Goal: Task Accomplishment & Management: Use online tool/utility

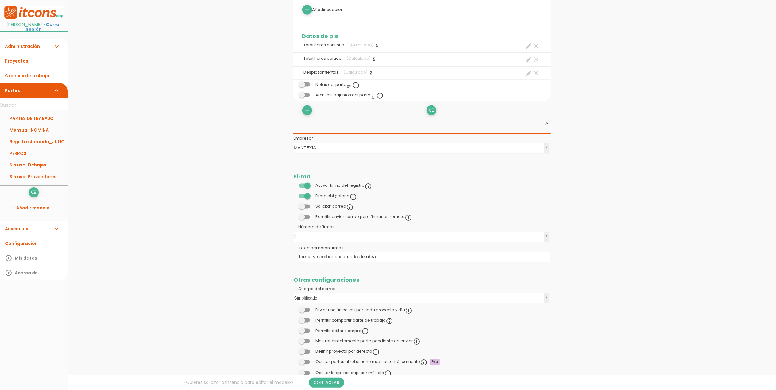
scroll to position [855, 0]
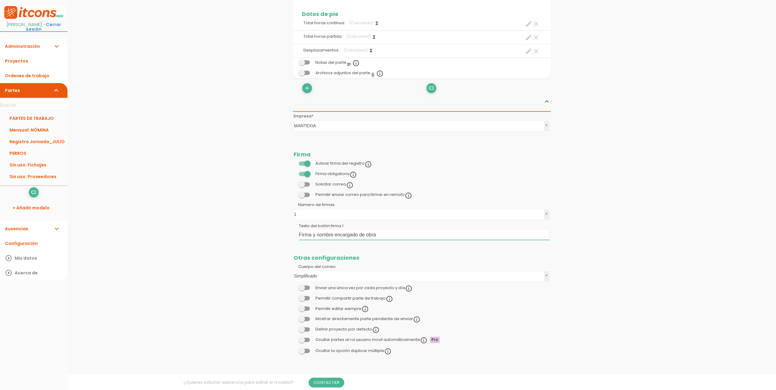
drag, startPoint x: 389, startPoint y: 231, endPoint x: 266, endPoint y: 230, distance: 123.1
click at [402, 21] on link "Guardar" at bounding box center [406, 20] width 37 height 11
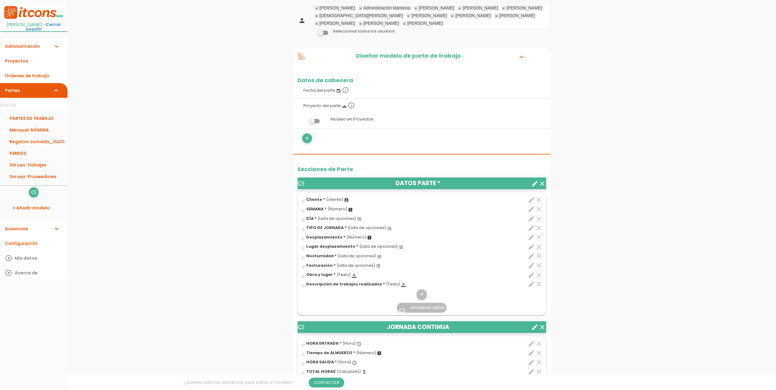
scroll to position [77, 0]
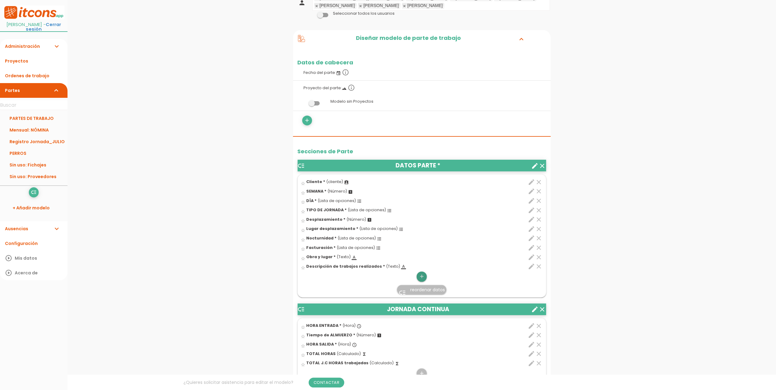
click at [421, 280] on icon "add" at bounding box center [422, 277] width 6 height 10
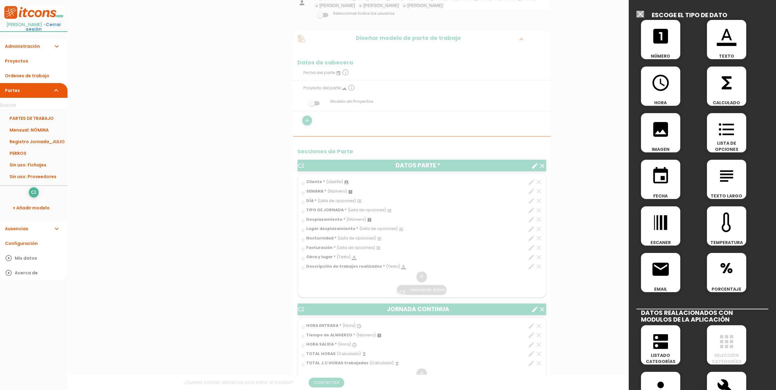
click at [722, 37] on icon "format_color_text" at bounding box center [727, 36] width 20 height 20
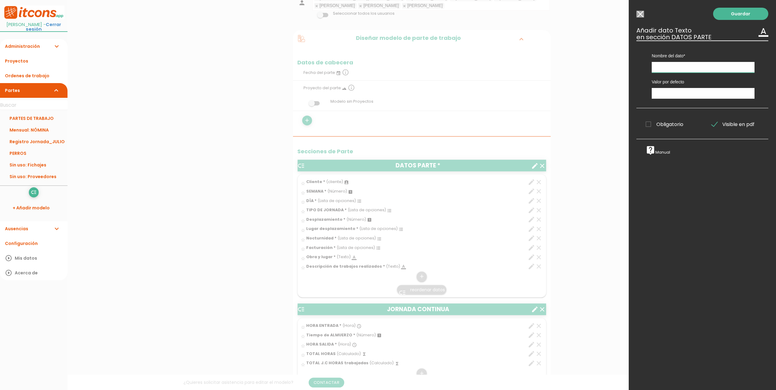
click at [684, 68] on input "text" at bounding box center [703, 67] width 103 height 11
type input "n"
type input "Nombre del firmante de este parte. Encargado:"
click at [651, 125] on span "Obligatorio" at bounding box center [665, 125] width 38 height 8
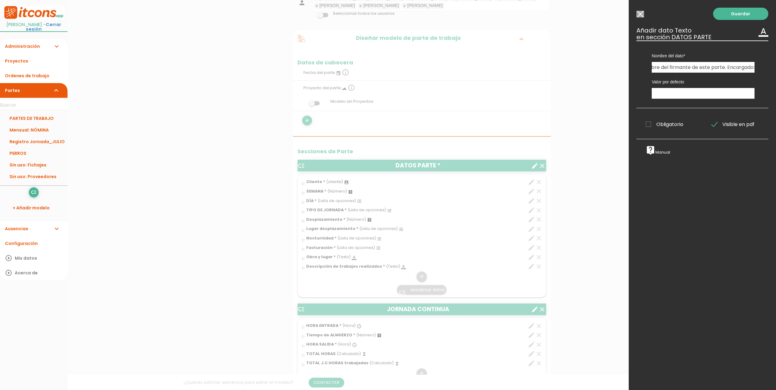
click at [0, 0] on input "Obligatorio" at bounding box center [0, 0] width 0 height 0
click at [727, 16] on link "Guardar" at bounding box center [740, 14] width 55 height 12
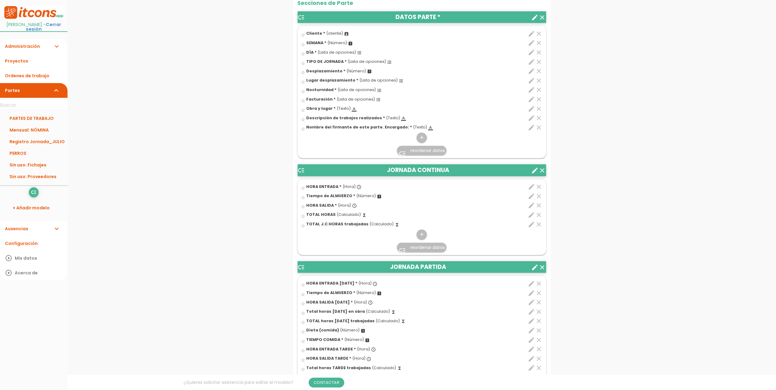
scroll to position [241, 0]
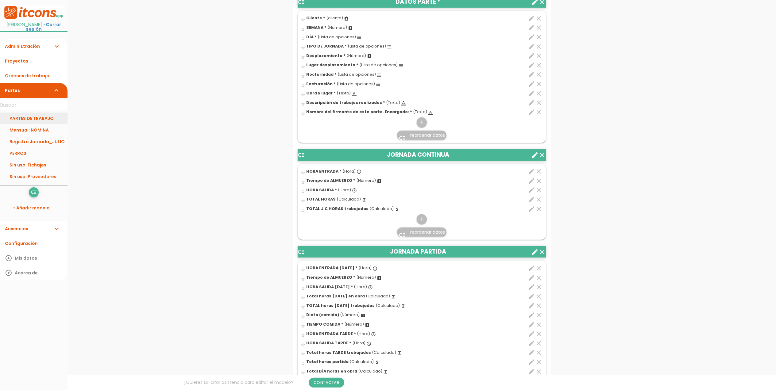
click at [34, 119] on link "PARTES DE TRABAJO" at bounding box center [34, 119] width 68 height 12
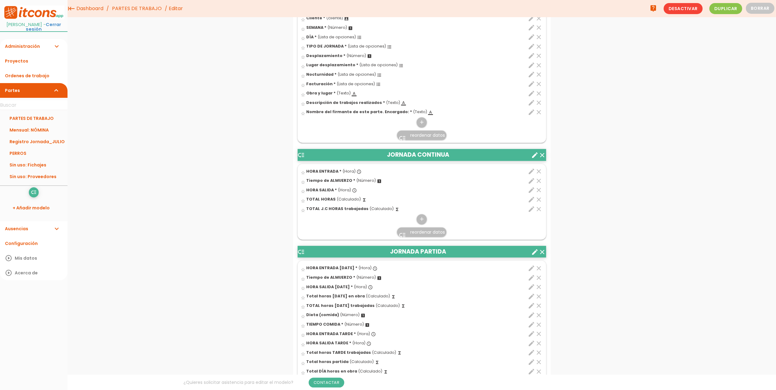
scroll to position [204, 0]
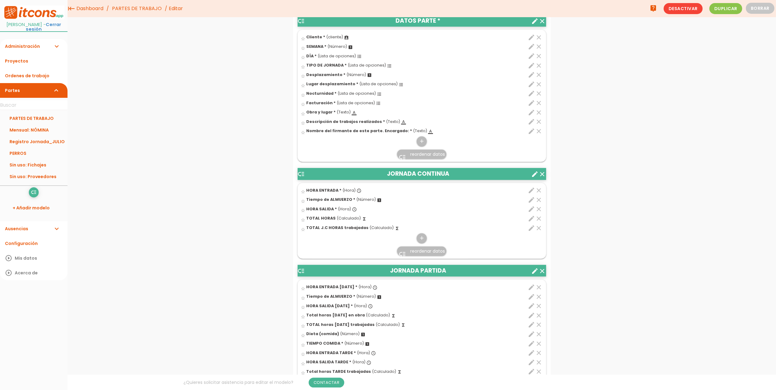
click at [530, 230] on icon "edit" at bounding box center [531, 228] width 7 height 7
select select "1"
select select "13176_pos4"
select select "-"
select select "13176_pos2"
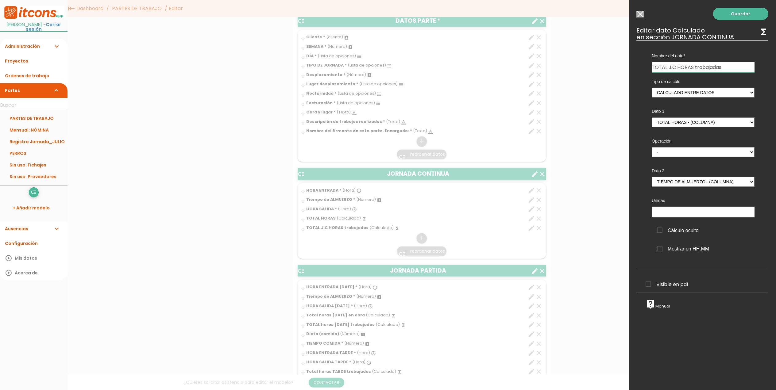
click at [644, 15] on input "Modelo sin Ordenes de trabajo" at bounding box center [641, 14] width 8 height 7
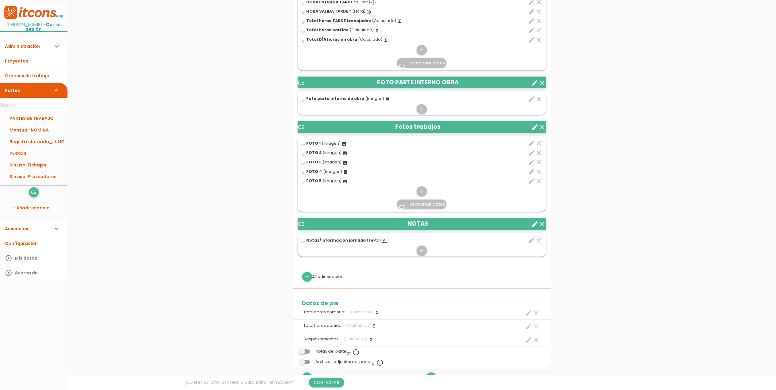
scroll to position [614, 0]
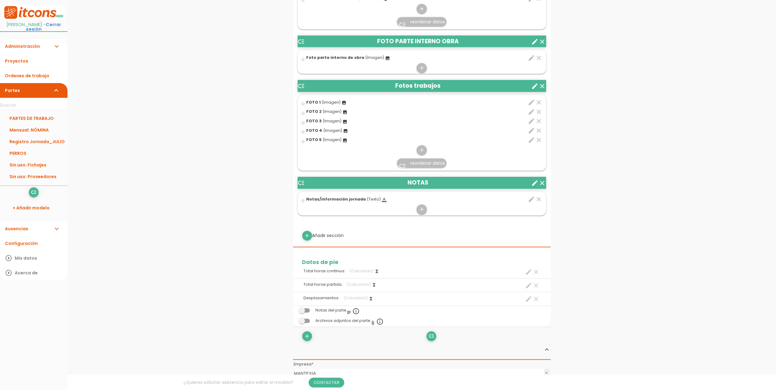
click at [530, 200] on icon "edit" at bounding box center [531, 199] width 7 height 7
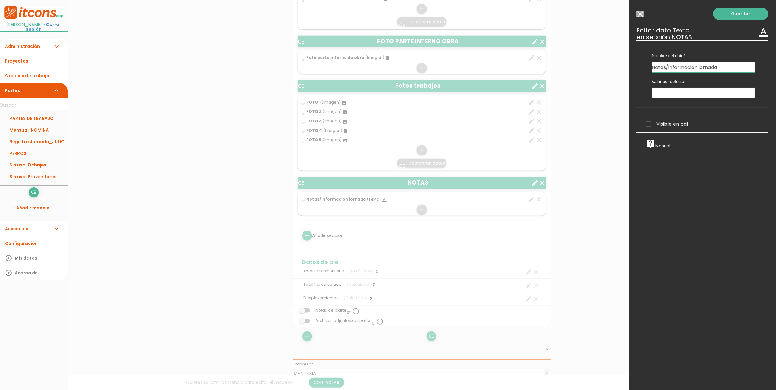
click at [641, 16] on input "Modelo sin Ordenes de trabajo" at bounding box center [641, 14] width 8 height 7
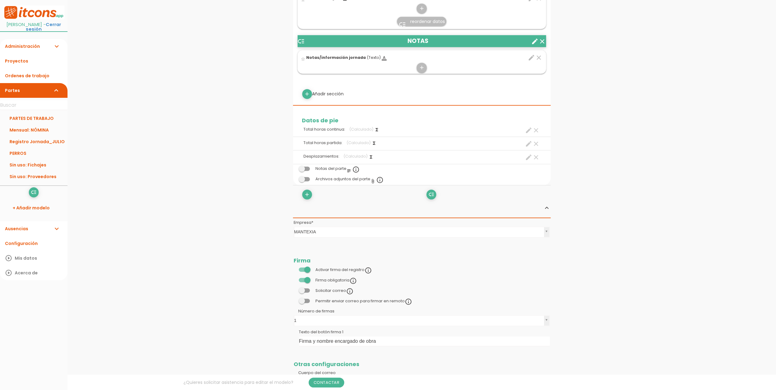
scroll to position [777, 0]
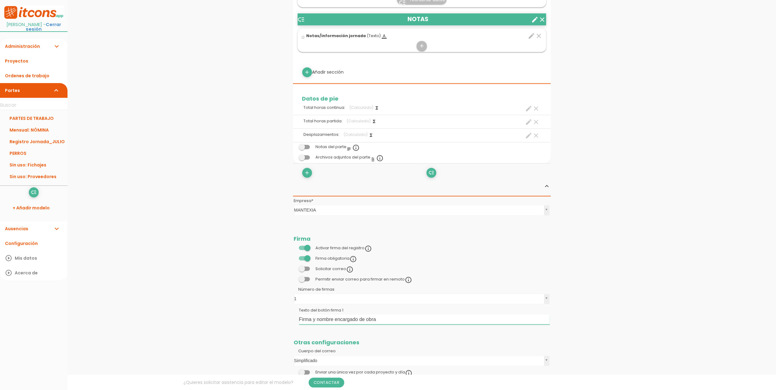
drag, startPoint x: 374, startPoint y: 323, endPoint x: 295, endPoint y: 322, distance: 79.8
click at [295, 322] on td "Texto del botón firma 1 Firma y nombre encargado de obra" at bounding box center [422, 316] width 258 height 20
click at [323, 322] on input "Firmante" at bounding box center [424, 320] width 251 height 10
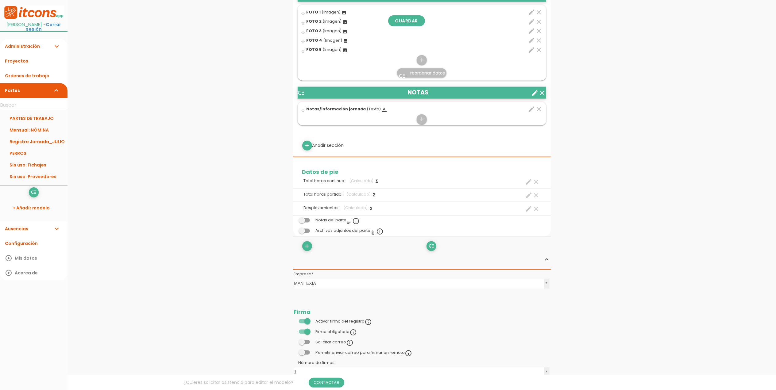
scroll to position [696, 0]
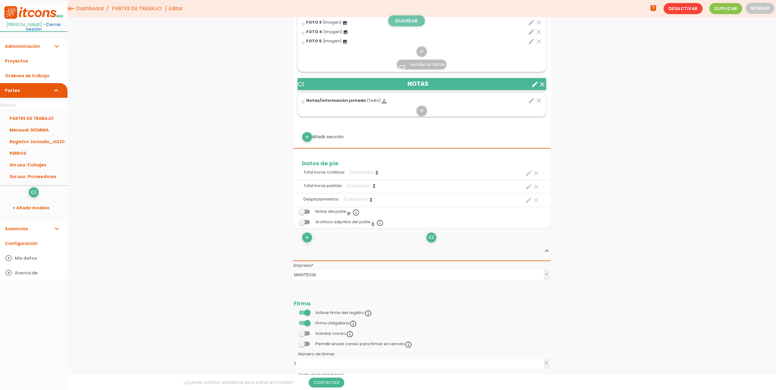
type input "Firma encargado de obra"
click at [408, 20] on link "Guardar" at bounding box center [406, 20] width 37 height 11
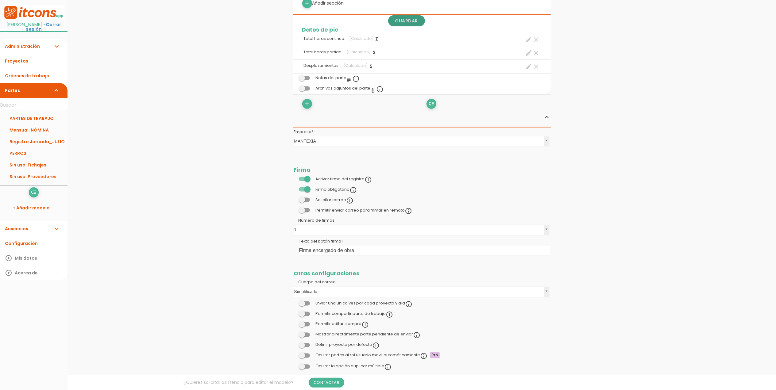
scroll to position [864, 0]
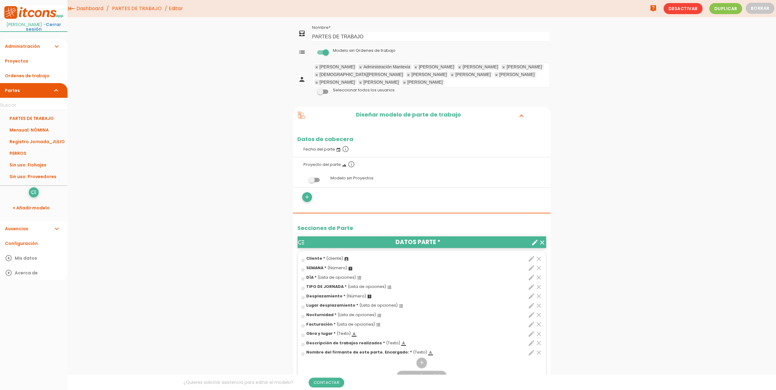
click at [135, 14] on link "PARTES DE TRABAJO" at bounding box center [137, 8] width 53 height 17
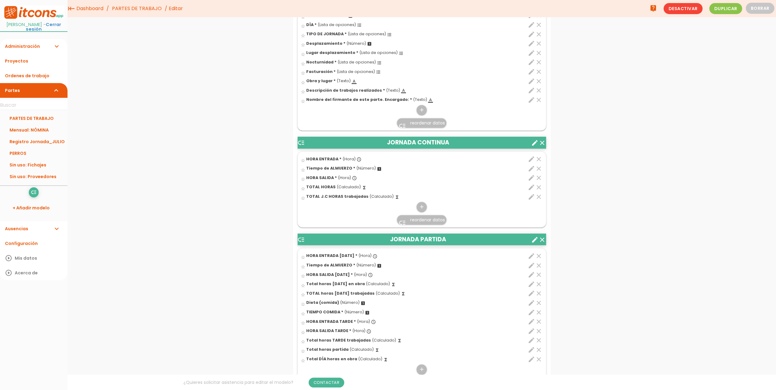
scroll to position [115, 0]
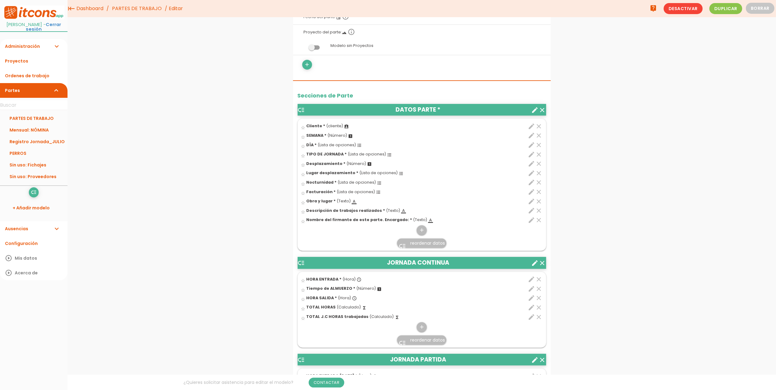
click at [144, 11] on link "PARTES DE TRABAJO" at bounding box center [137, 8] width 53 height 17
